Goal: Task Accomplishment & Management: Manage account settings

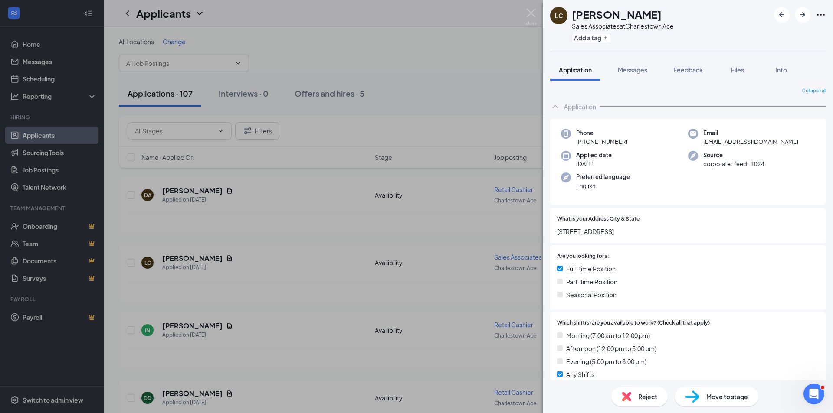
click at [184, 190] on div "[PERSON_NAME] [PERSON_NAME] Sales Associates at [GEOGRAPHIC_DATA] Ace Add a tag…" at bounding box center [416, 206] width 833 height 413
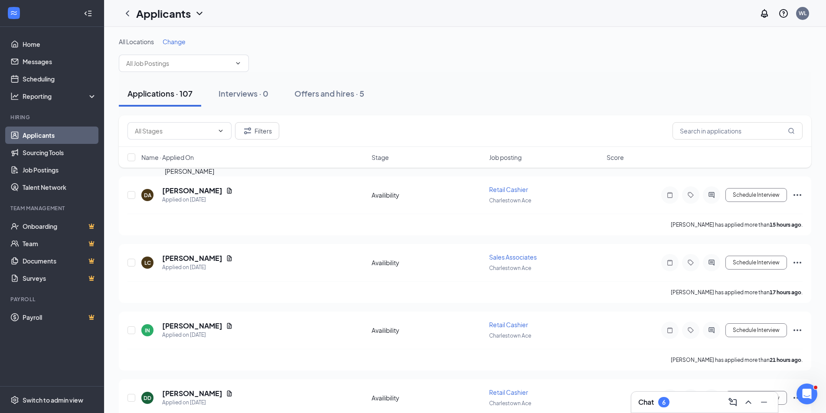
click at [184, 190] on h5 "[PERSON_NAME]" at bounding box center [192, 191] width 60 height 10
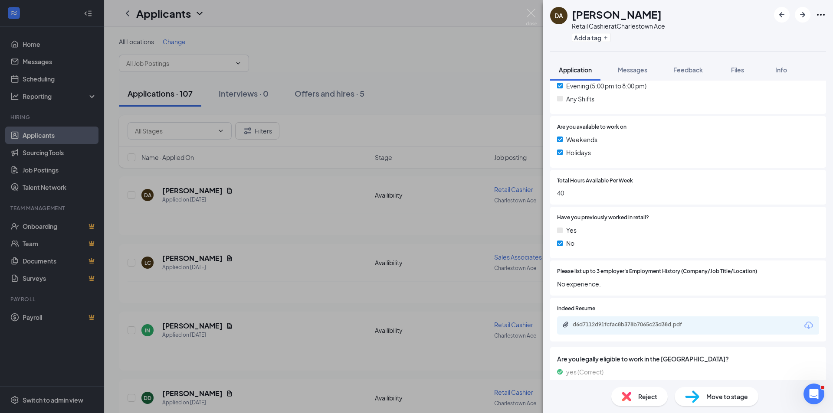
scroll to position [304, 0]
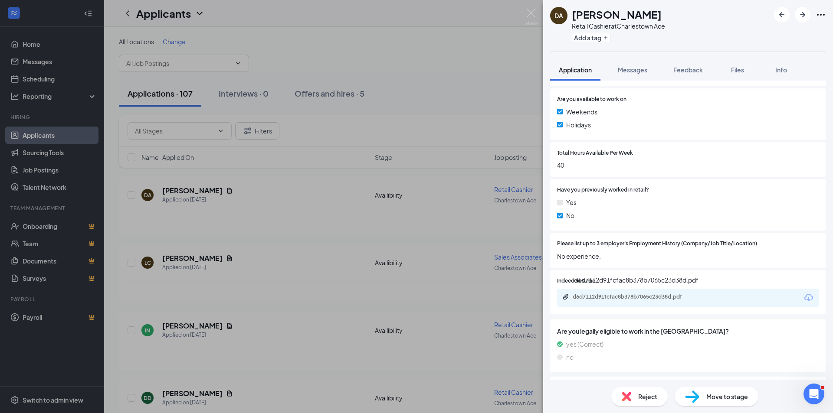
click at [627, 299] on div "d6d7112d91fcfac8b378b7065c23d38d.pdf" at bounding box center [633, 297] width 121 height 7
click at [189, 261] on div "DA [PERSON_NAME] Retail Cashier at [GEOGRAPHIC_DATA] Ace Add a tag Application …" at bounding box center [416, 206] width 833 height 413
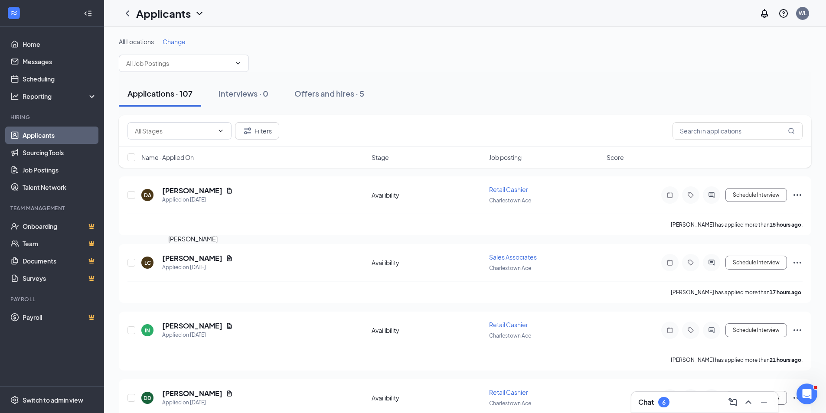
click at [189, 261] on h5 "[PERSON_NAME]" at bounding box center [192, 259] width 60 height 10
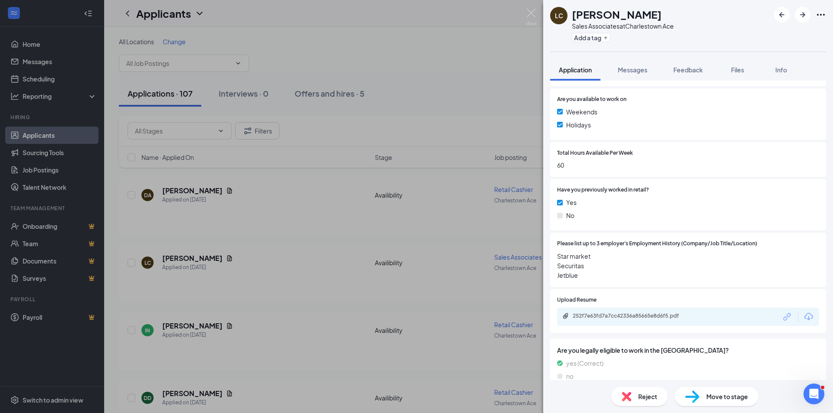
scroll to position [347, 0]
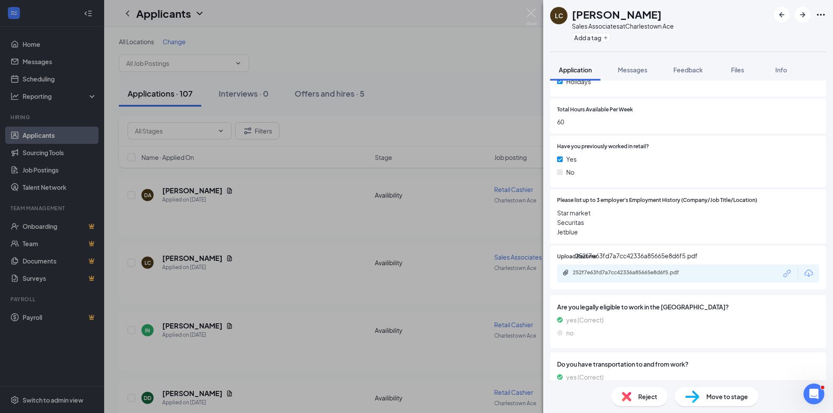
click at [643, 273] on div "252f7e63fd7a7cc42336a85665e8d6f5.pdf" at bounding box center [633, 272] width 121 height 7
drag, startPoint x: 833, startPoint y: 7, endPoint x: 824, endPoint y: 7, distance: 8.7
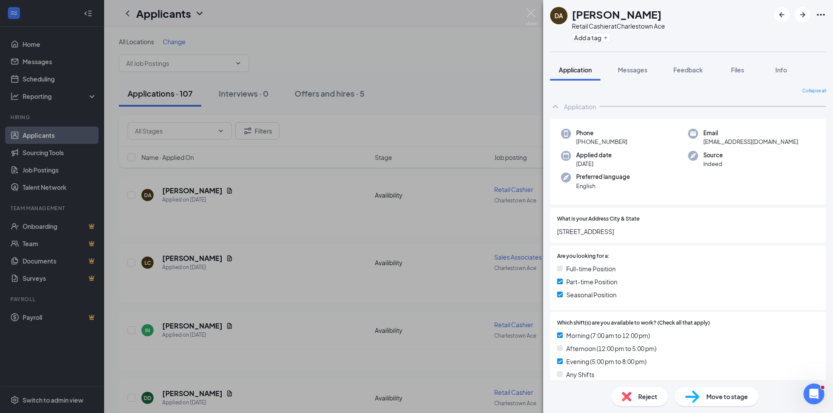
click at [431, 361] on div "DA [PERSON_NAME] Retail Cashier at [GEOGRAPHIC_DATA] Ace Add a tag Application …" at bounding box center [416, 206] width 833 height 413
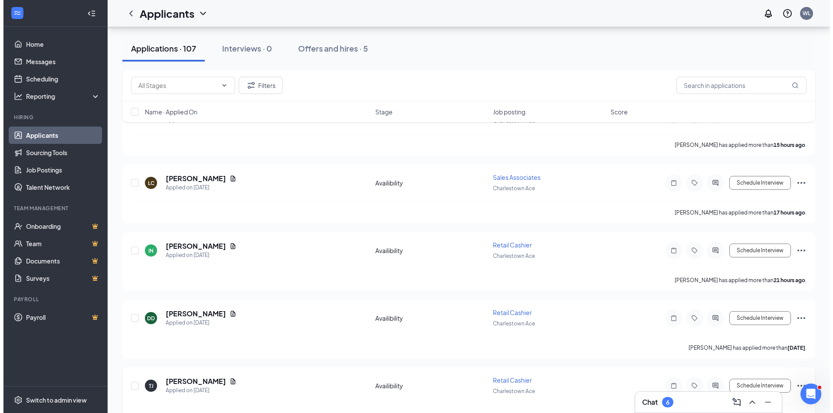
scroll to position [87, 0]
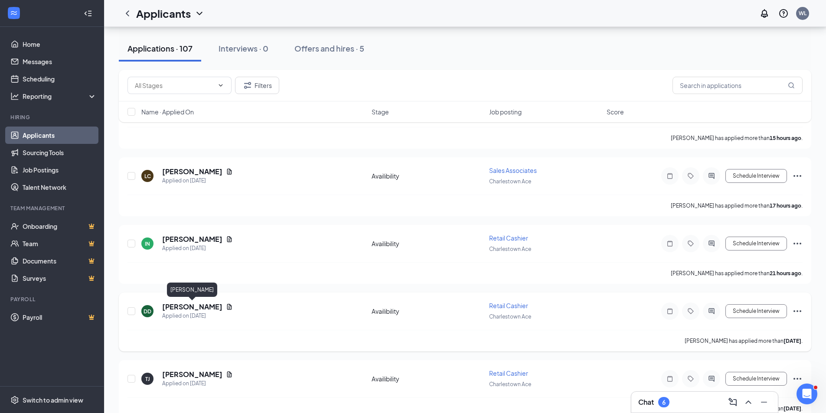
click at [205, 306] on h5 "[PERSON_NAME]" at bounding box center [192, 307] width 60 height 10
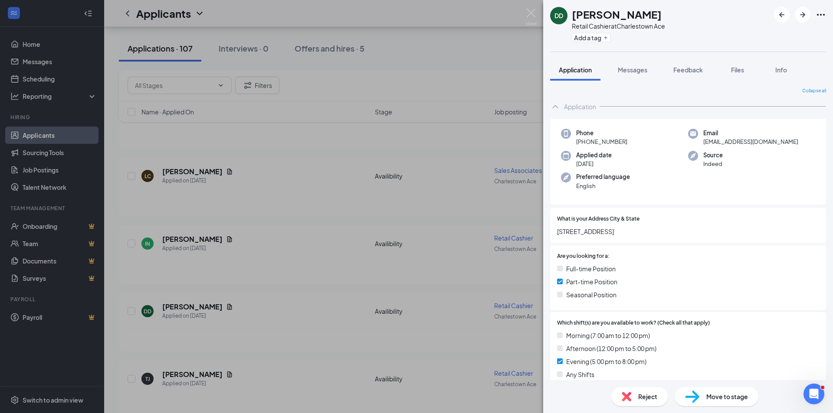
click at [196, 377] on div "DD Devoney Debarros Retail Cashier at Charlestown Ace Add a tag Application Mes…" at bounding box center [416, 206] width 833 height 413
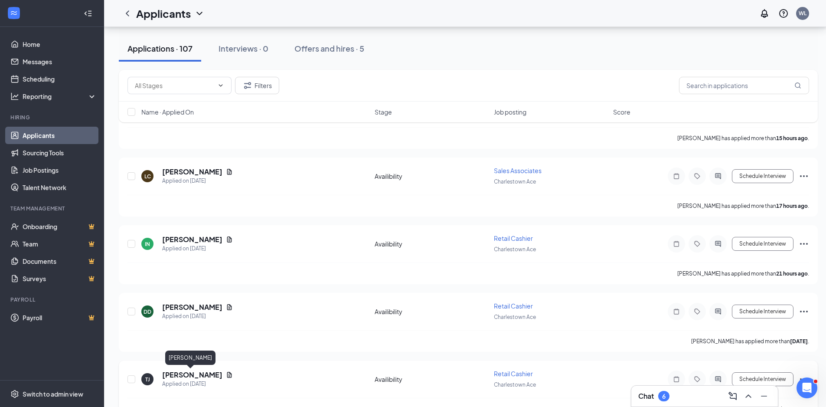
click at [191, 375] on h5 "[PERSON_NAME]" at bounding box center [192, 375] width 60 height 10
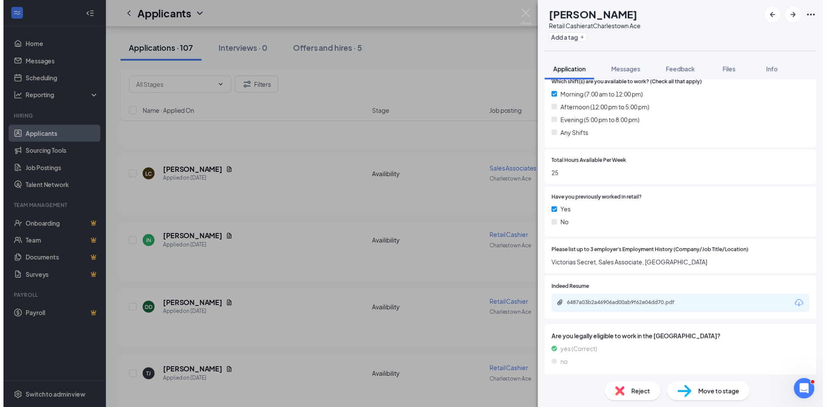
scroll to position [260, 0]
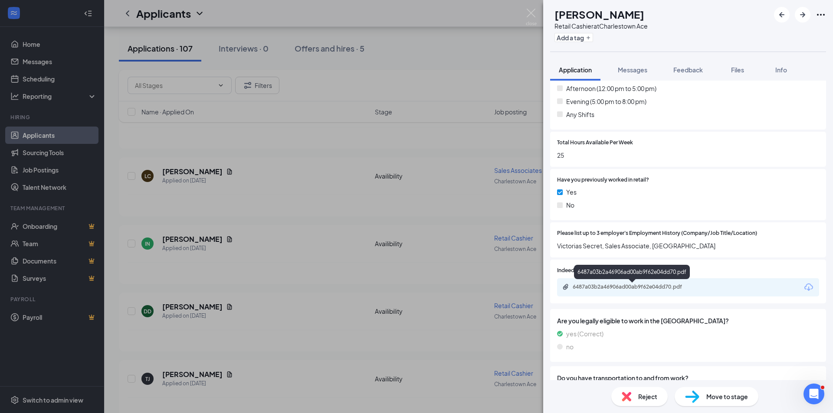
click at [632, 288] on div "6487a03b2a46906ad00ab9f62e04dd70.pdf" at bounding box center [633, 287] width 121 height 7
drag, startPoint x: 260, startPoint y: 174, endPoint x: 261, endPoint y: 169, distance: 4.9
click at [260, 173] on div "TJ Traveon Jones Retail Cashier at Charlestown Ace Add a tag Application Messag…" at bounding box center [416, 206] width 833 height 413
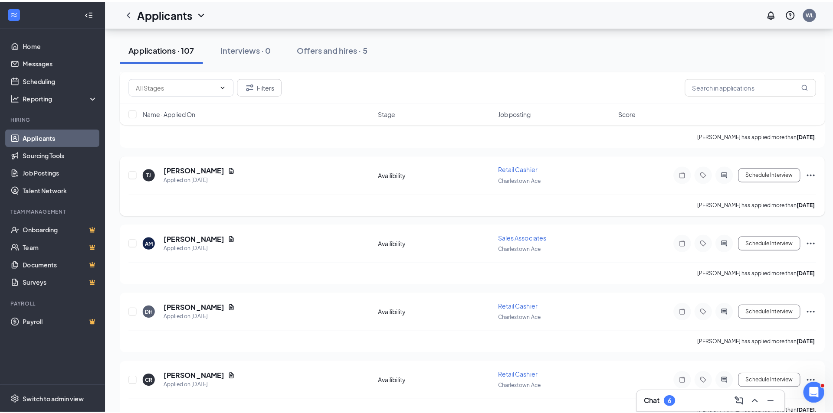
scroll to position [304, 0]
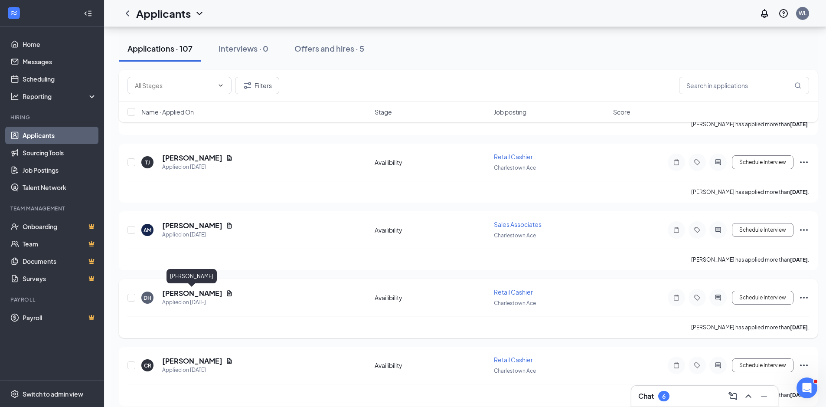
click at [203, 293] on h5 "[PERSON_NAME]" at bounding box center [192, 294] width 60 height 10
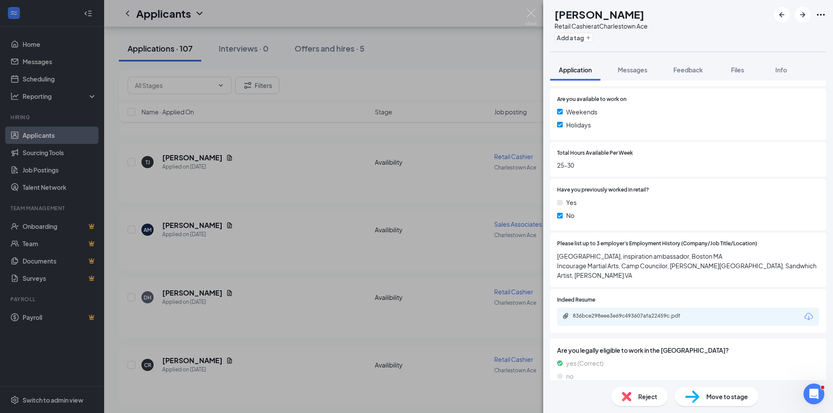
scroll to position [347, 0]
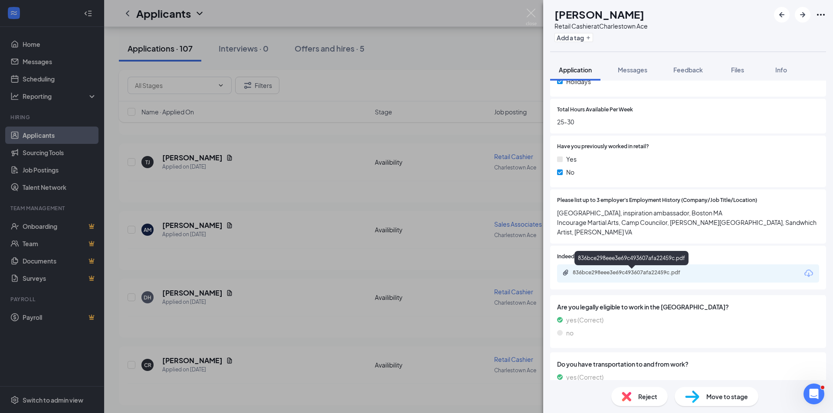
click at [597, 273] on div "836bce298eee3e69c493607afa22459c.pdf" at bounding box center [633, 272] width 121 height 7
